Goal: Task Accomplishment & Management: Manage account settings

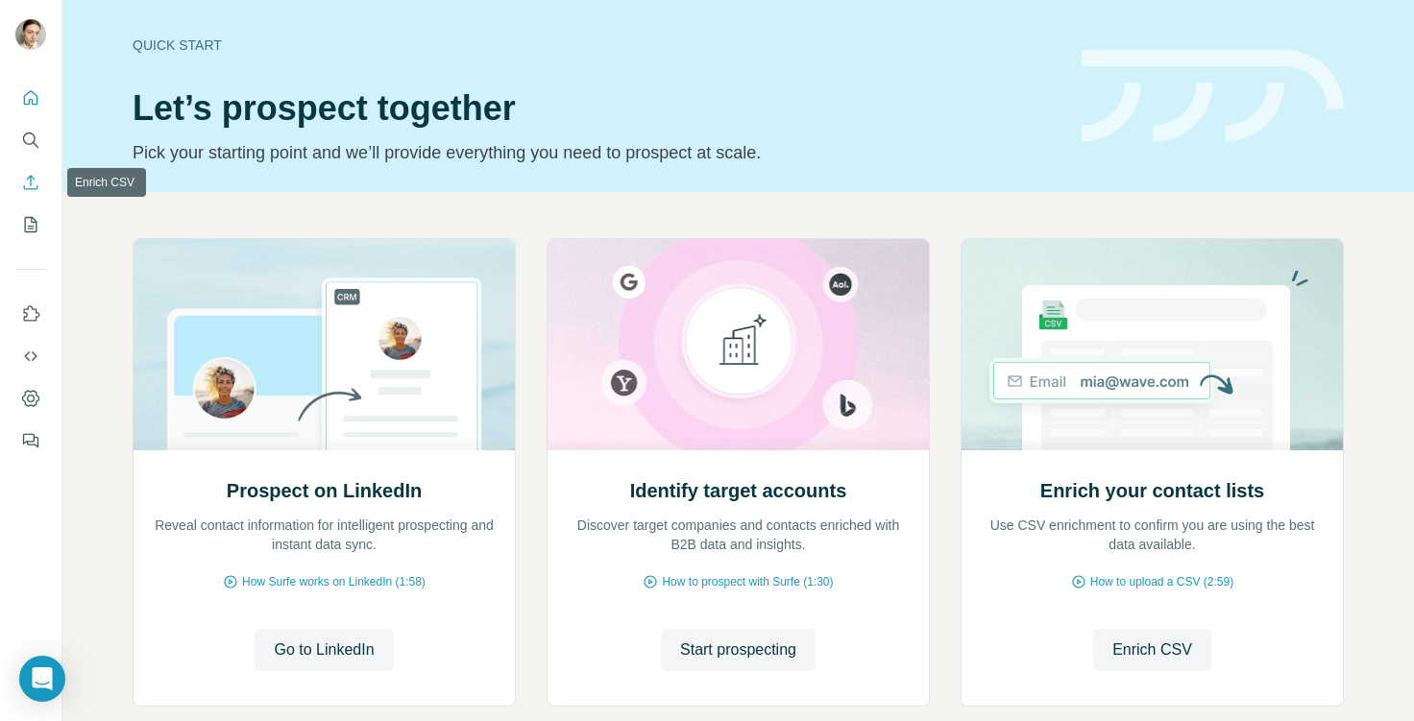
click at [20, 191] on button "Enrich CSV" at bounding box center [30, 182] width 31 height 35
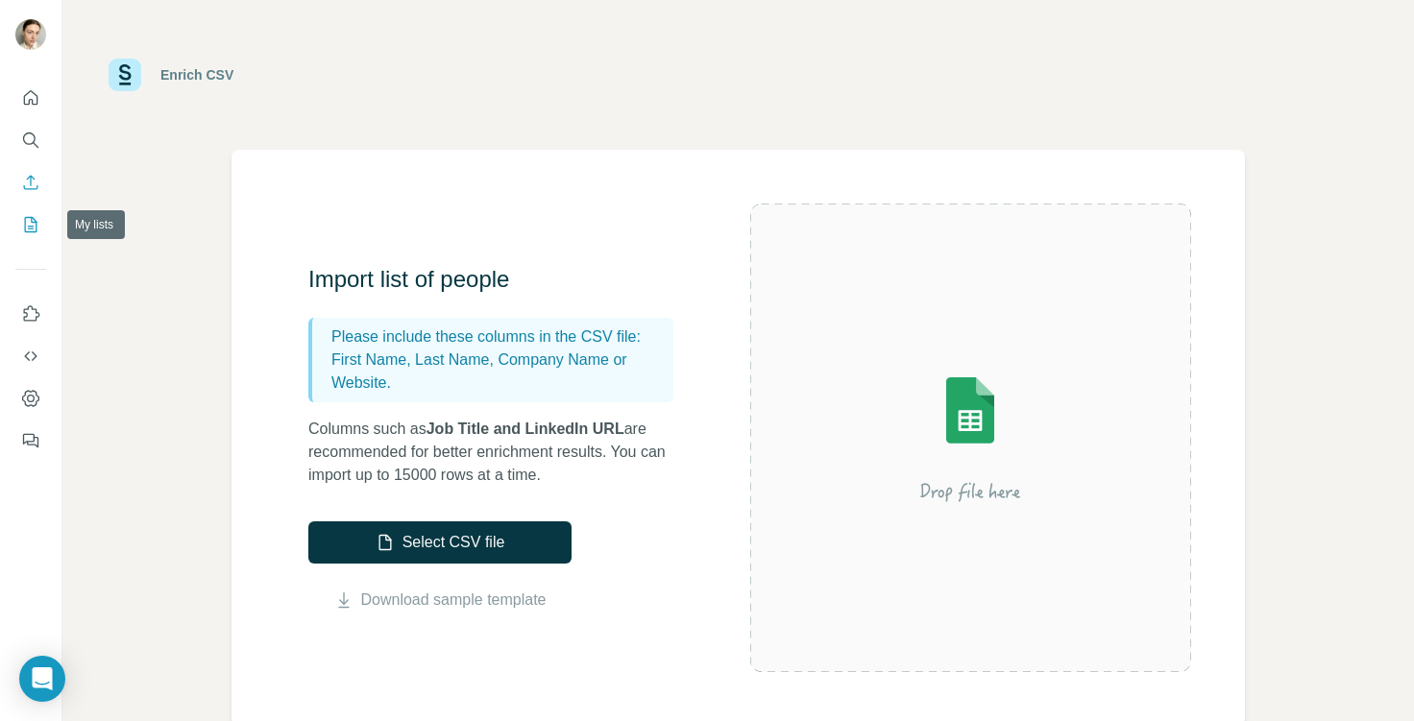
click at [34, 221] on icon "My lists" at bounding box center [30, 224] width 19 height 19
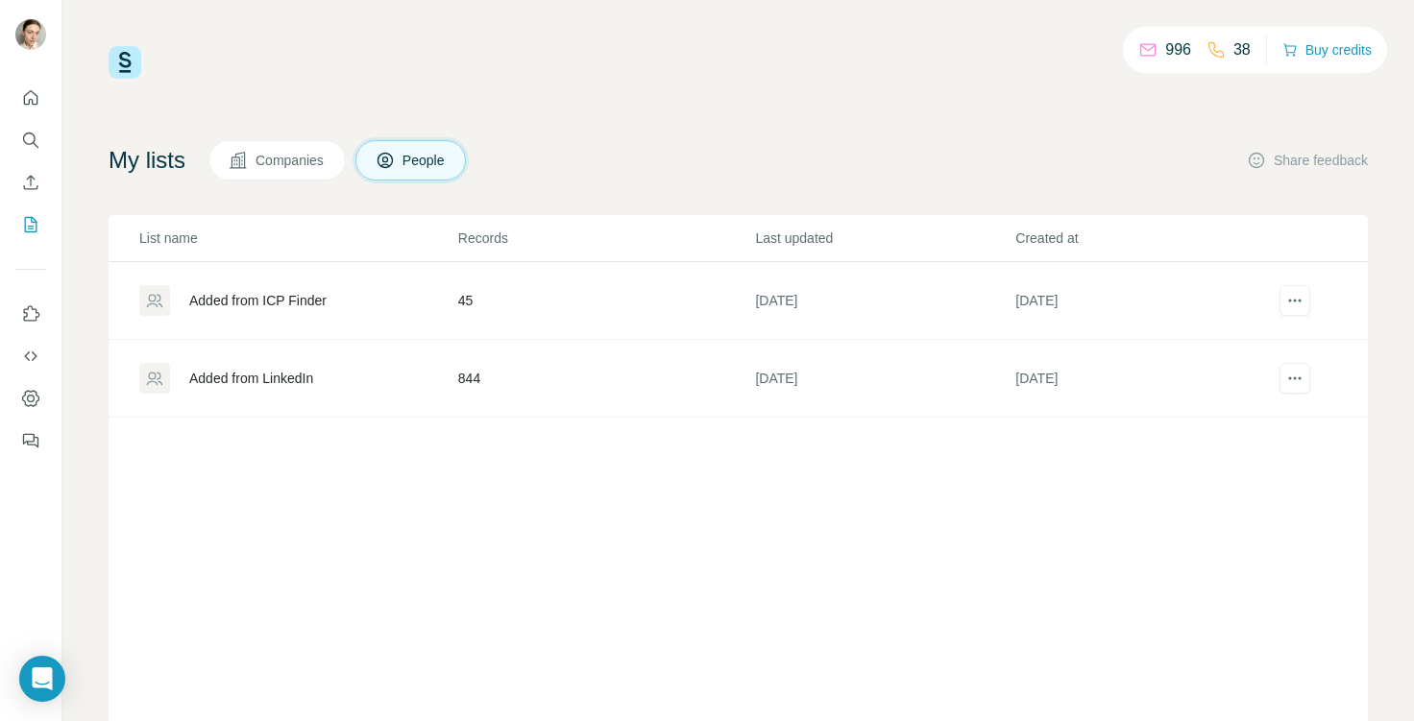
click at [295, 161] on span "Companies" at bounding box center [290, 160] width 70 height 19
click at [395, 157] on icon at bounding box center [384, 160] width 19 height 19
click at [280, 166] on span "Companies" at bounding box center [290, 160] width 70 height 19
click at [423, 162] on span "People" at bounding box center [424, 160] width 44 height 19
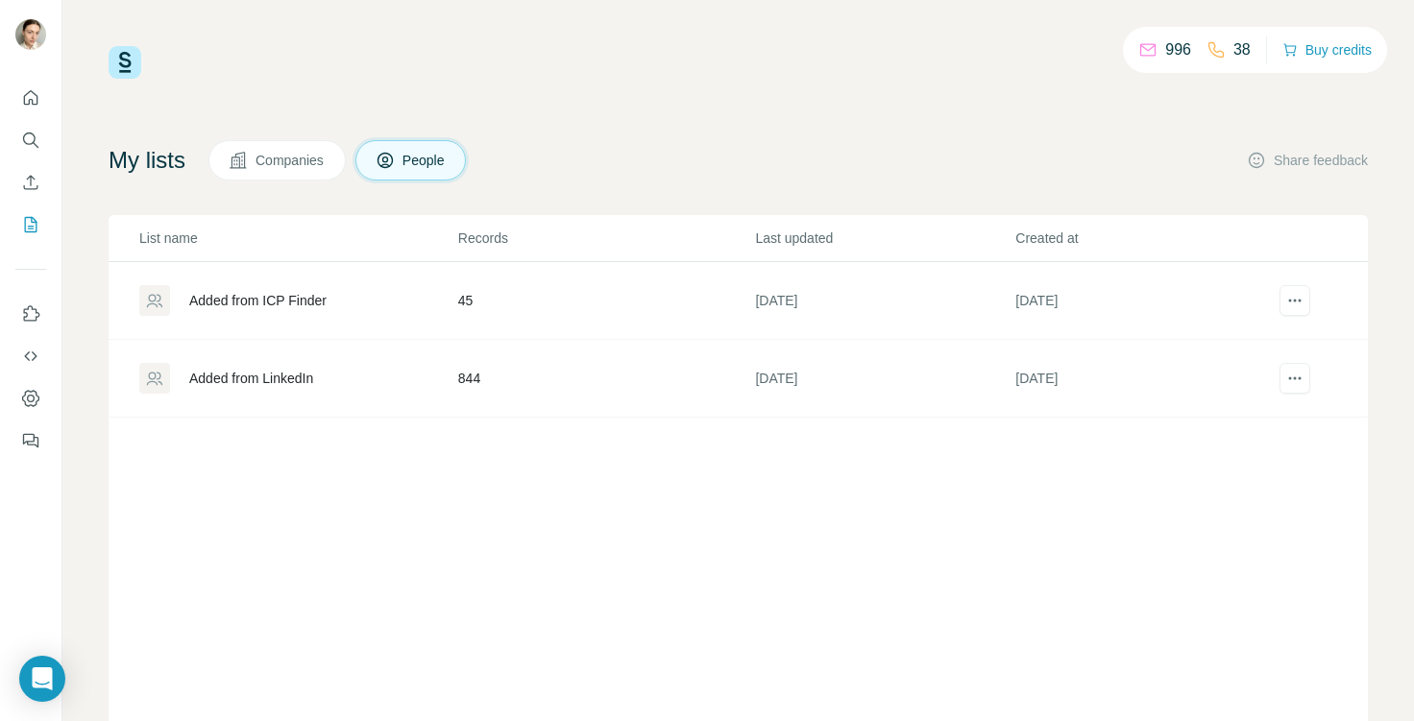
click at [423, 162] on span "People" at bounding box center [424, 160] width 44 height 19
click at [279, 166] on span "Companies" at bounding box center [290, 160] width 70 height 19
click at [395, 160] on icon at bounding box center [384, 160] width 19 height 19
click at [286, 171] on button "Companies" at bounding box center [276, 160] width 137 height 40
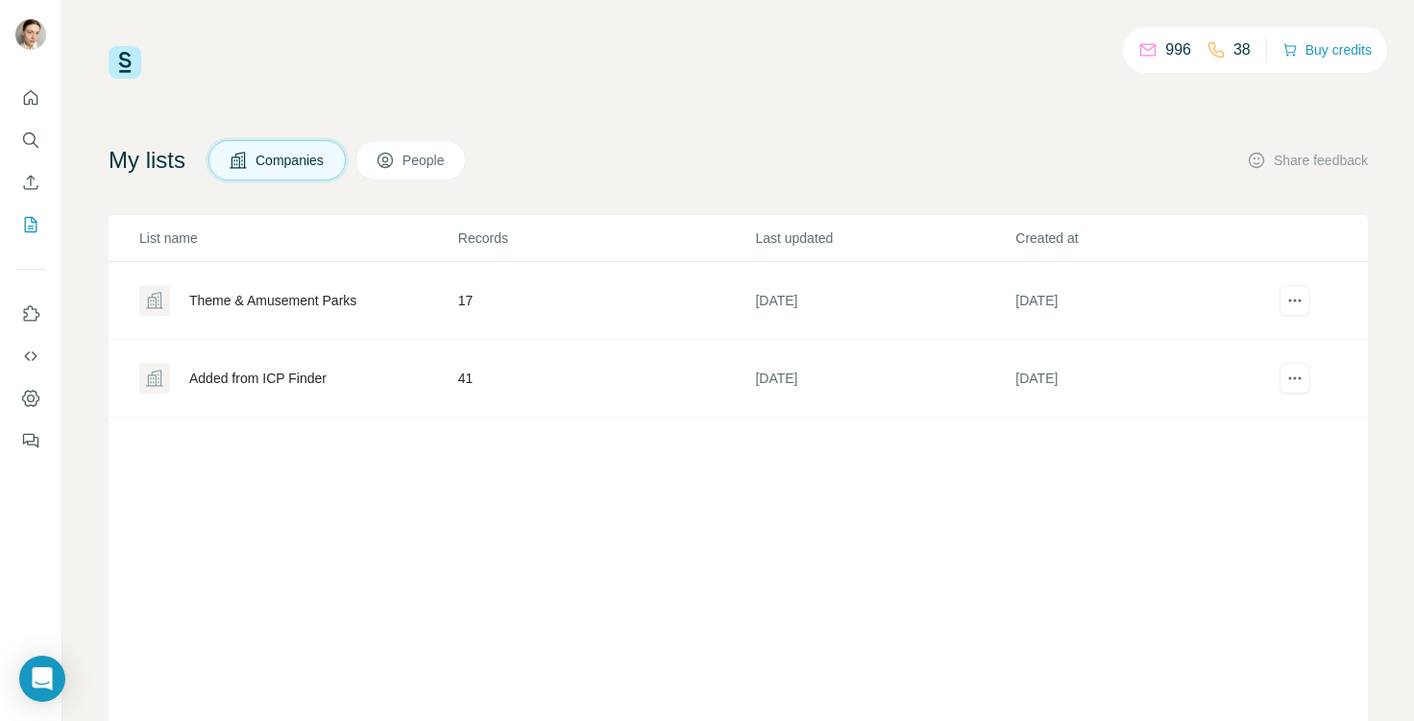
click at [421, 157] on span "People" at bounding box center [424, 160] width 44 height 19
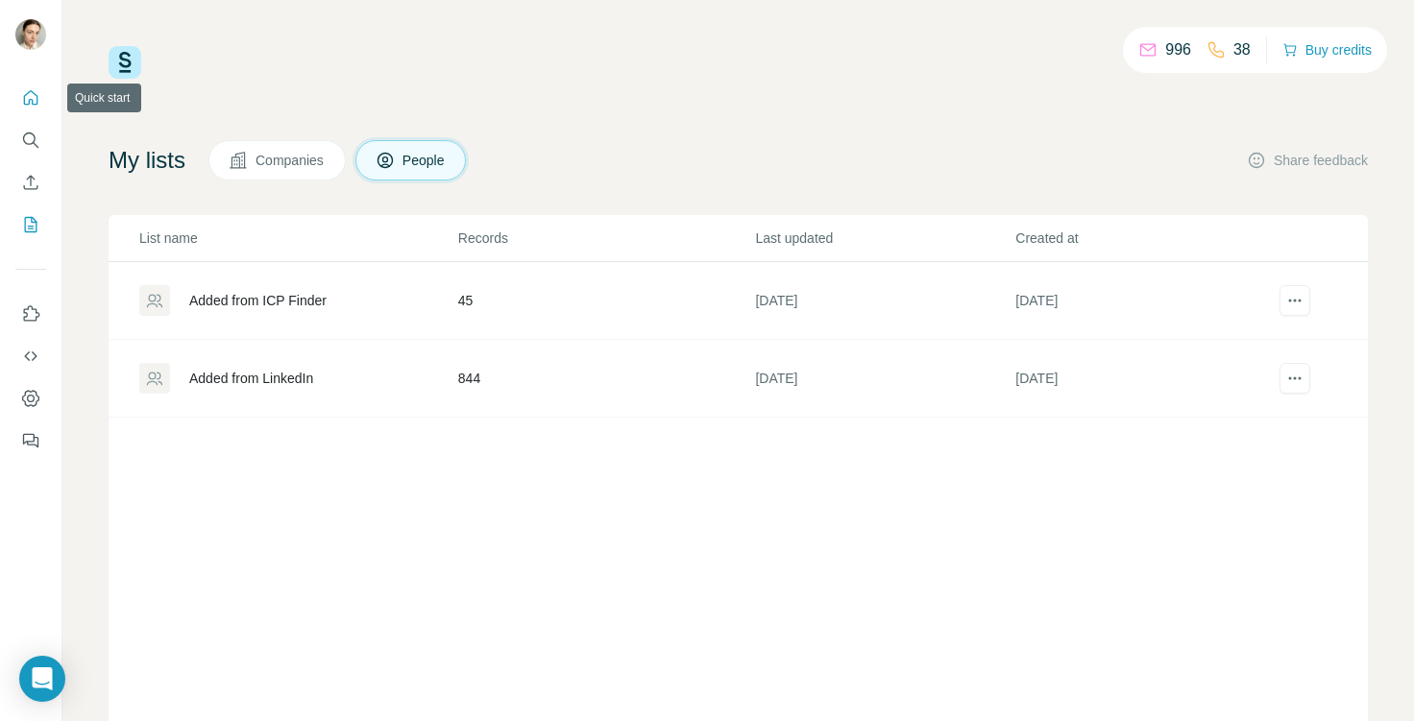
click at [34, 93] on icon "Quick start" at bounding box center [31, 97] width 14 height 14
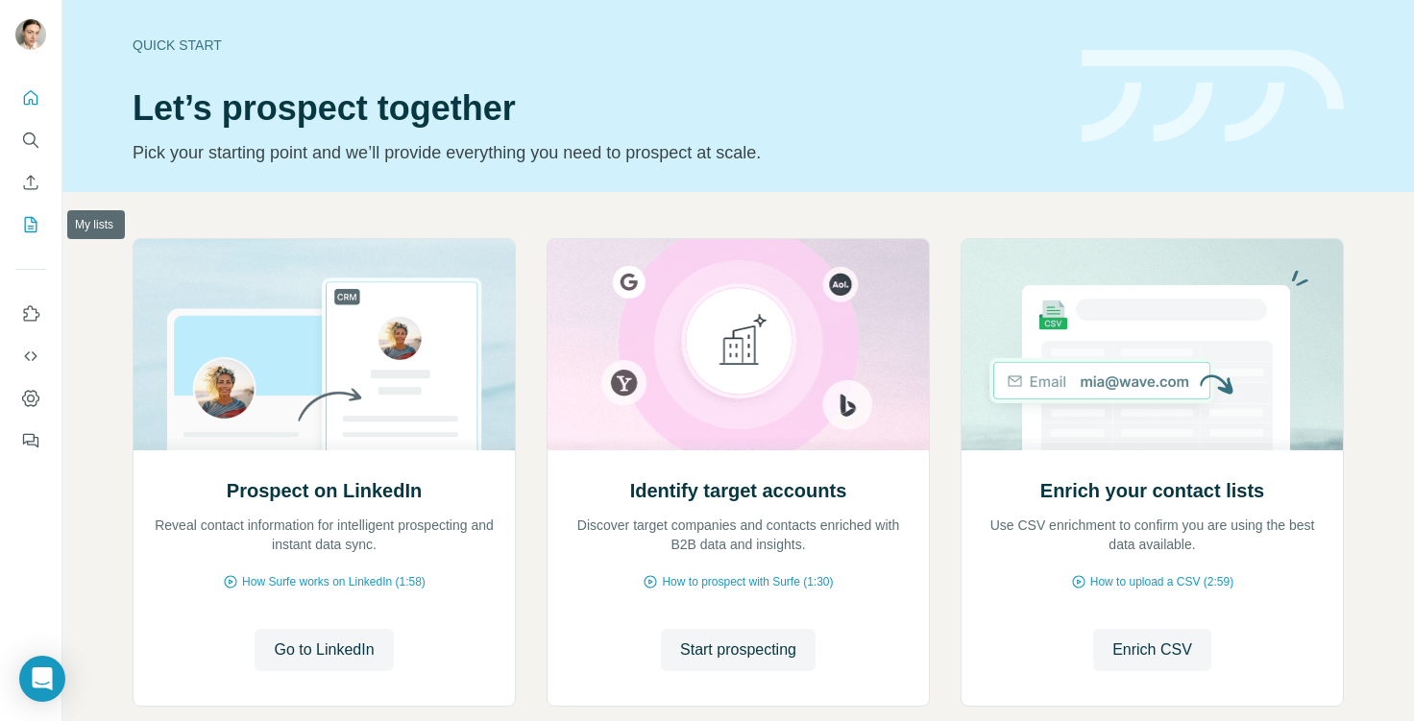
click at [27, 217] on icon "My lists" at bounding box center [31, 224] width 12 height 15
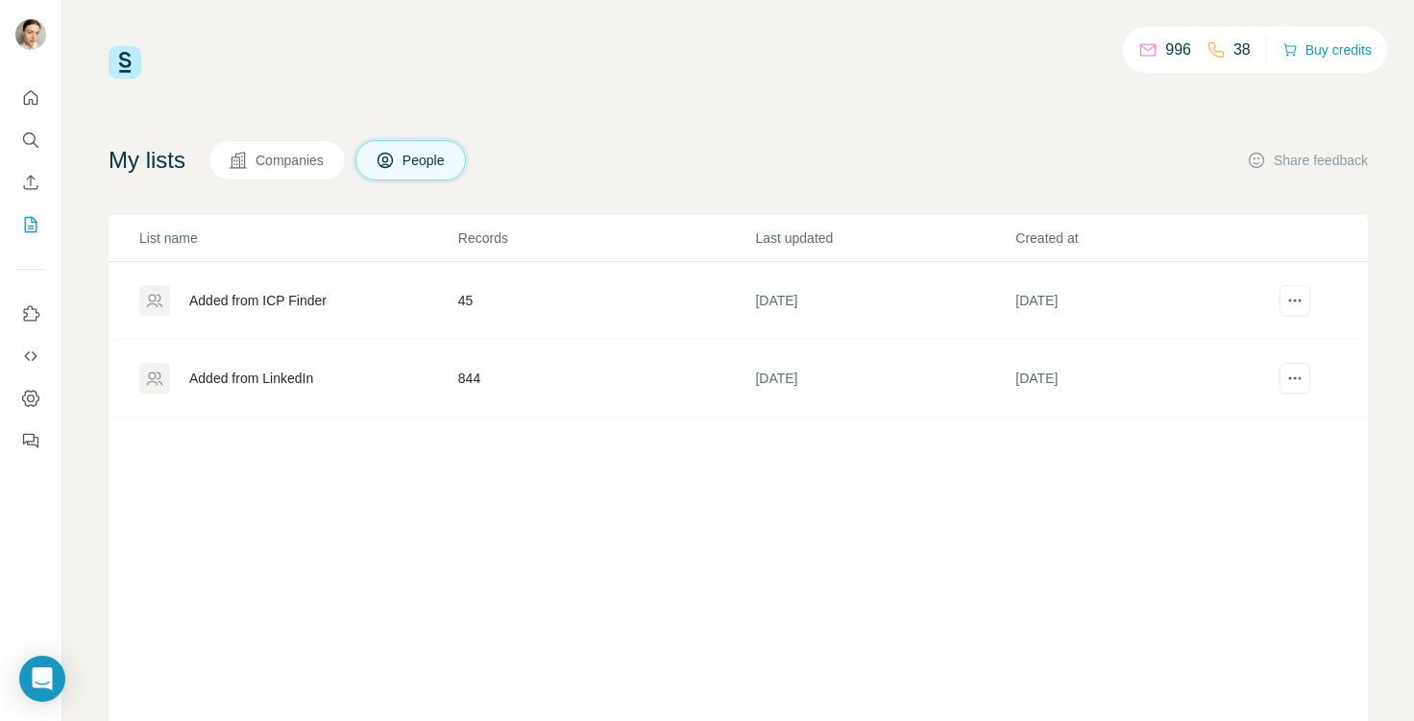
click at [209, 386] on div "Added from LinkedIn" at bounding box center [251, 378] width 124 height 19
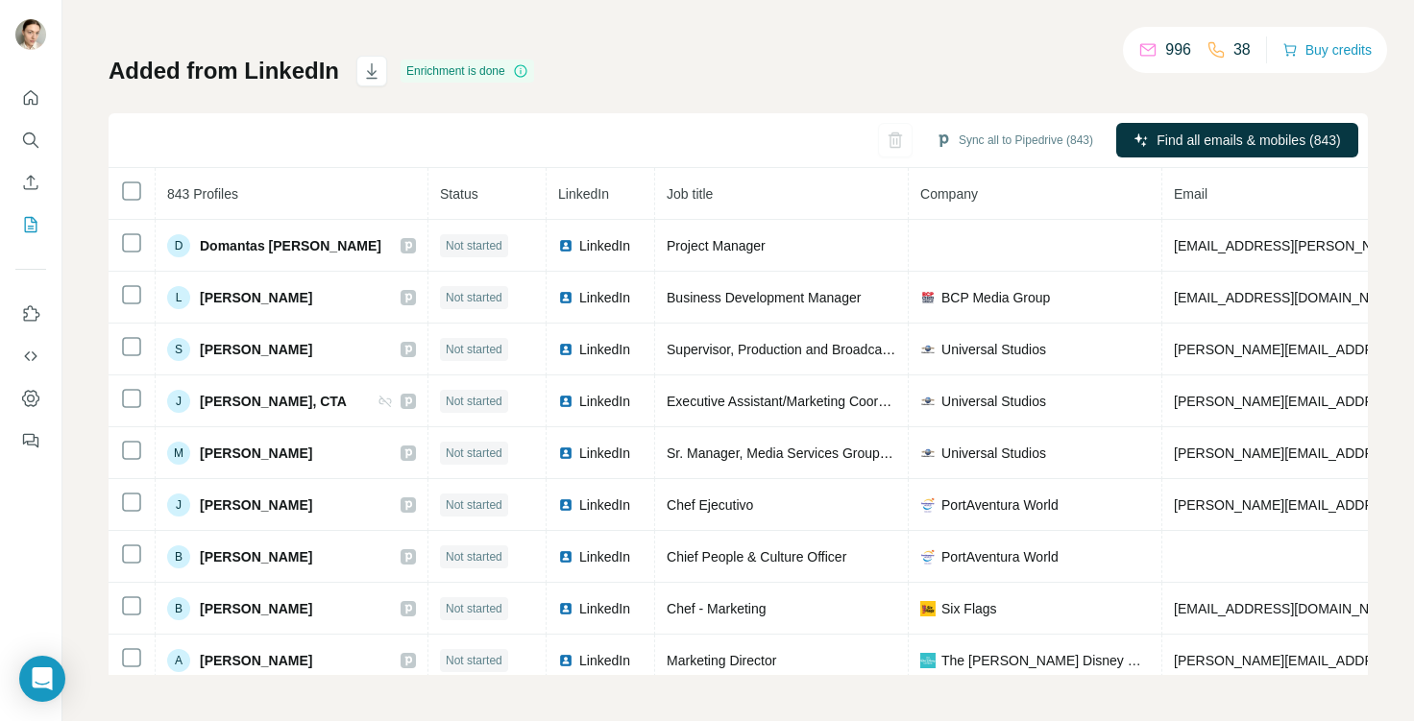
scroll to position [73, 0]
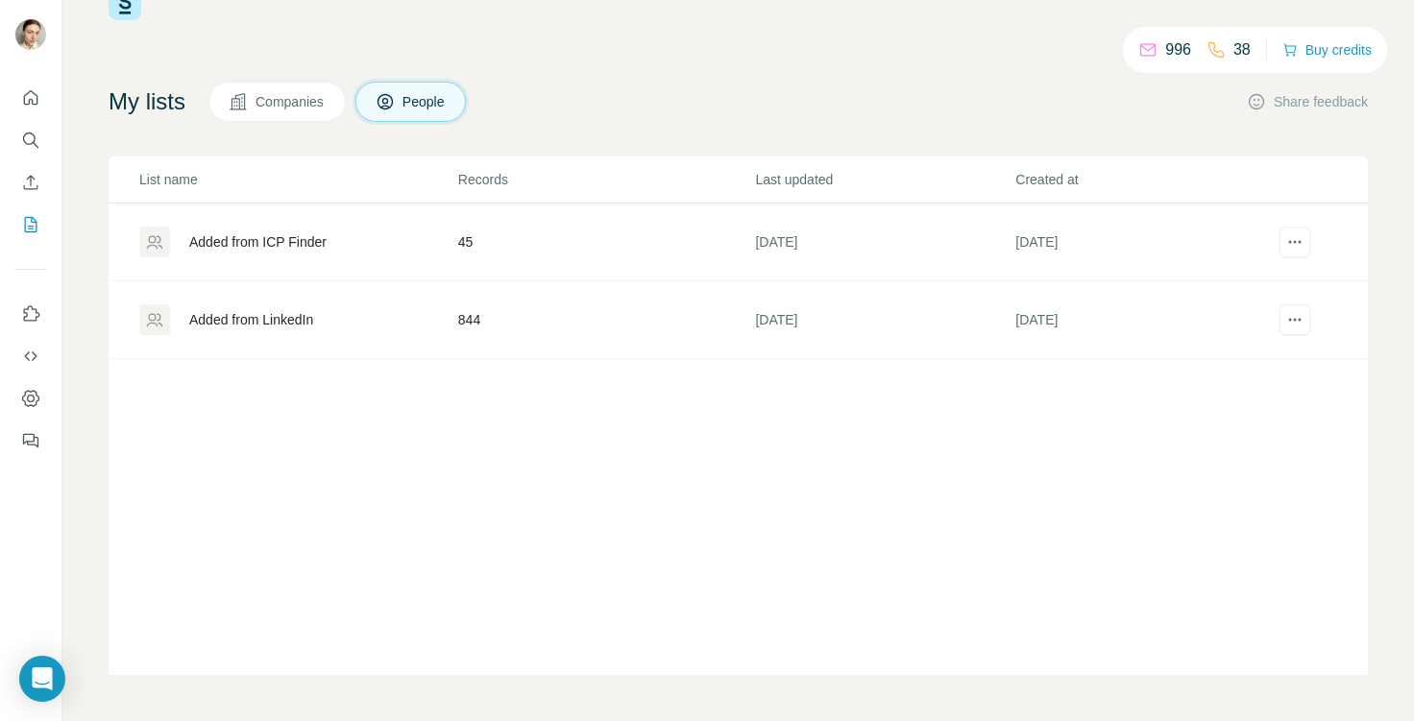
scroll to position [59, 0]
